Goal: Browse casually: Explore the website without a specific task or goal

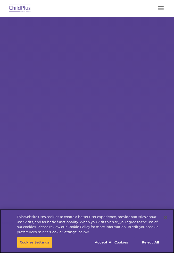
select select "MEDIUM"
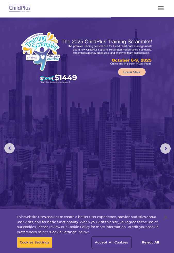
click at [116, 242] on button "Accept All Cookies" at bounding box center [111, 242] width 39 height 11
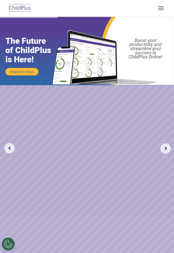
click at [160, 10] on span "button" at bounding box center [161, 10] width 6 height 1
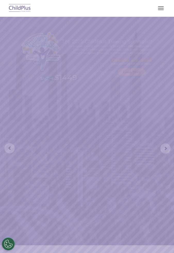
select select "MEDIUM"
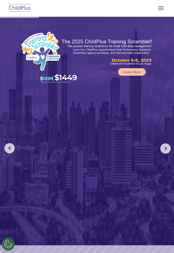
click at [165, 151] on rs-arrow at bounding box center [165, 148] width 10 height 10
select select "MEDIUM"
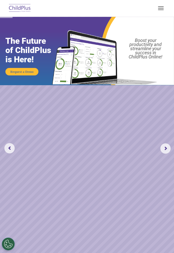
click at [164, 152] on rs-arrow at bounding box center [165, 148] width 10 height 10
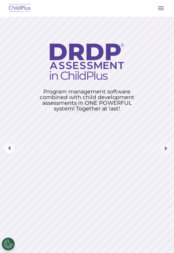
click at [164, 152] on rs-arrow at bounding box center [165, 148] width 10 height 10
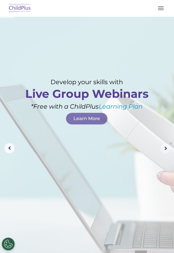
click at [165, 150] on rs-arrow at bounding box center [165, 148] width 10 height 10
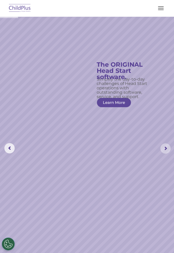
click at [163, 6] on span "button" at bounding box center [161, 6] width 6 height 1
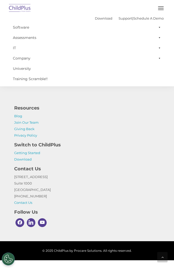
scroll to position [1181, 0]
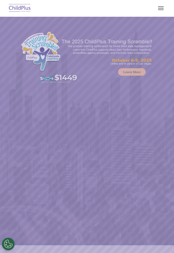
select select "MEDIUM"
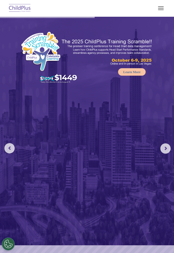
click at [167, 148] on rs-arrow at bounding box center [165, 148] width 10 height 10
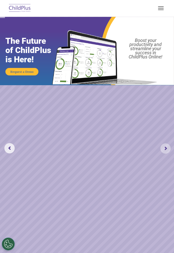
click at [168, 149] on rs-arrow at bounding box center [165, 148] width 10 height 10
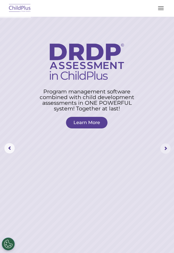
click at [166, 148] on rs-arrow at bounding box center [165, 148] width 10 height 10
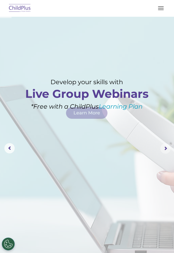
click at [166, 148] on rs-arrow at bounding box center [165, 148] width 10 height 10
